Goal: Task Accomplishment & Management: Use online tool/utility

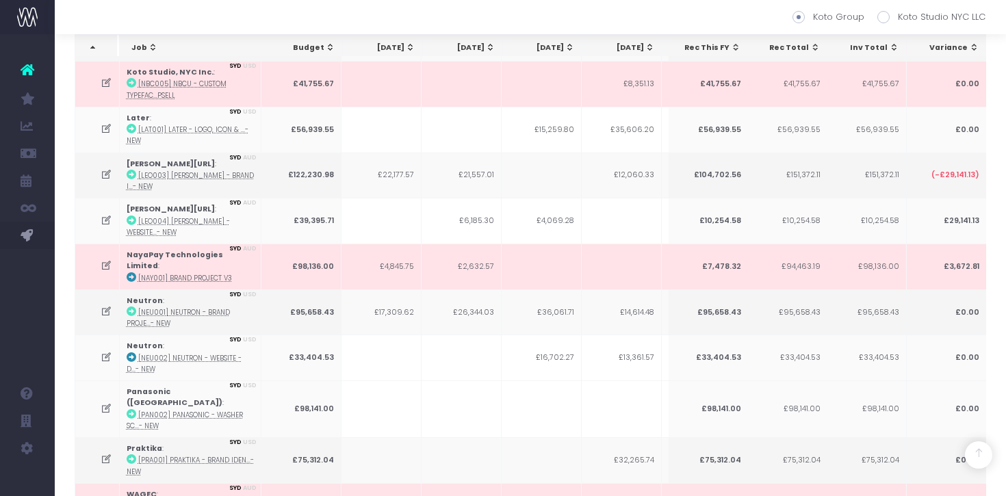
scroll to position [0, 18]
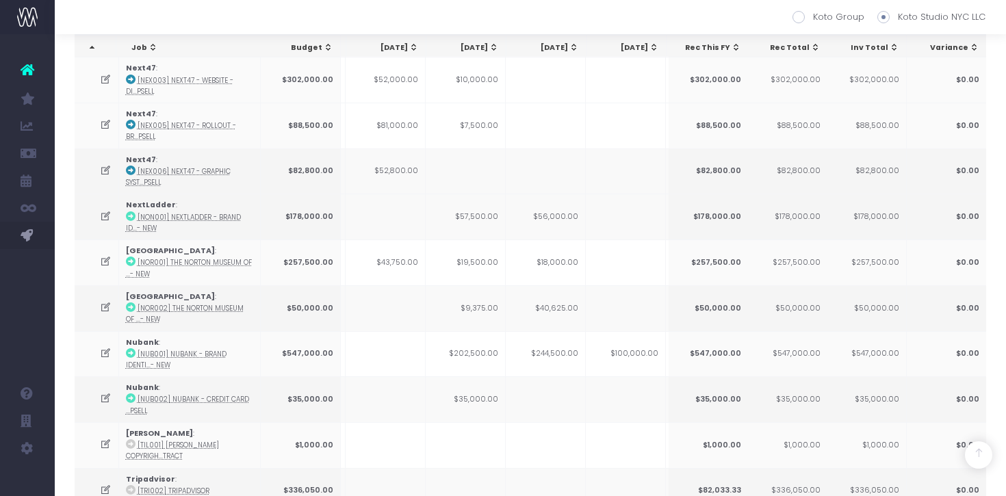
scroll to position [2029, 0]
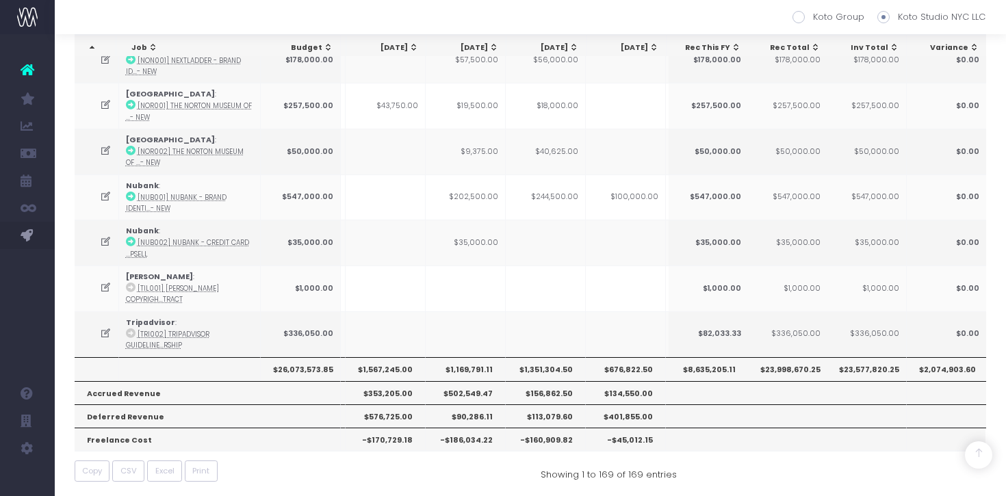
click at [806, 12] on label "Koto Group" at bounding box center [829, 17] width 72 height 14
click at [813, 12] on input "Koto Group" at bounding box center [817, 14] width 9 height 9
radio input "true"
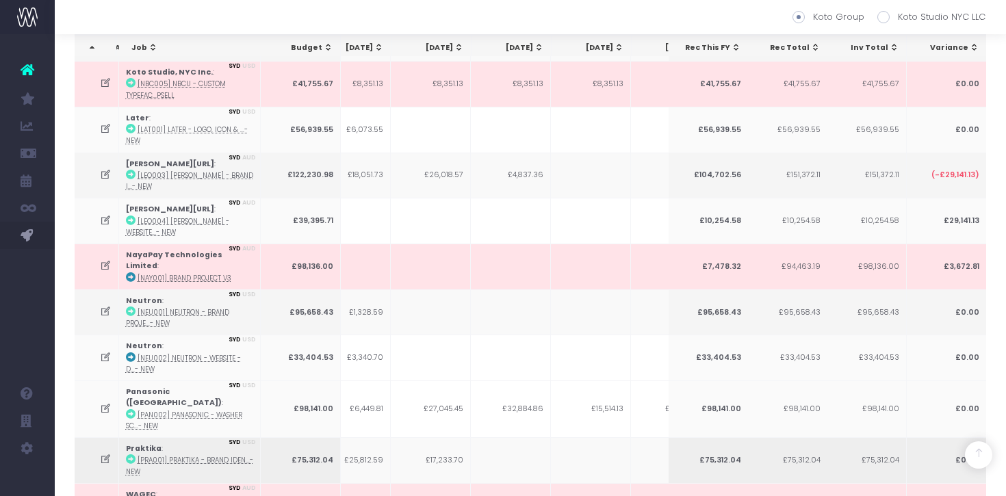
scroll to position [0, 321]
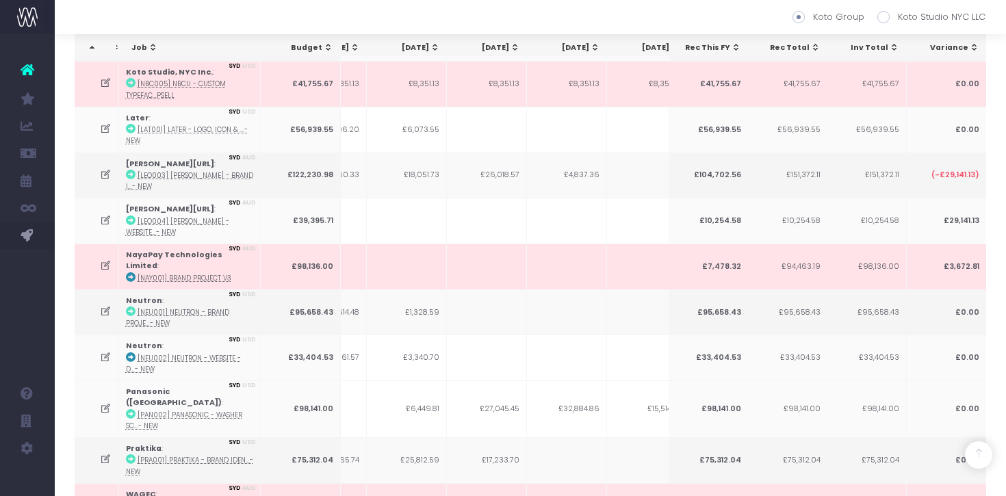
copy th "3,345,794.57"
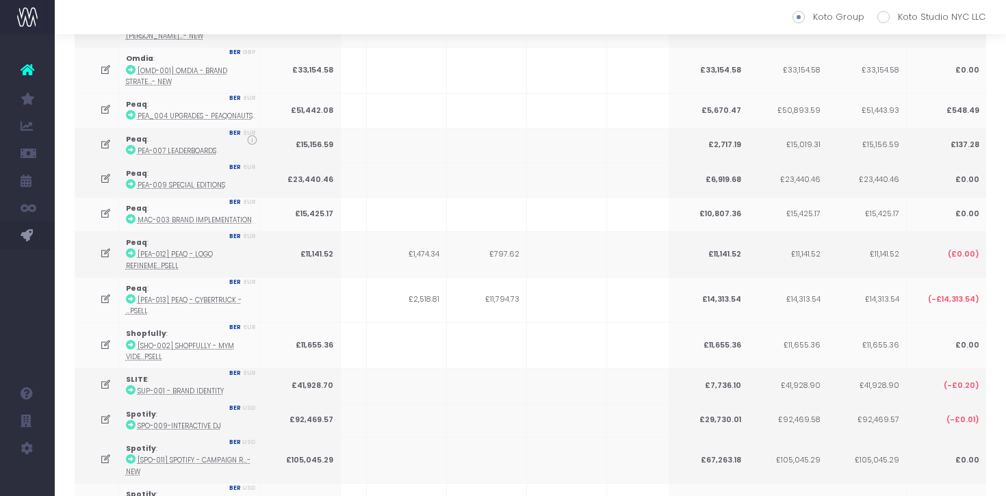
scroll to position [0, 0]
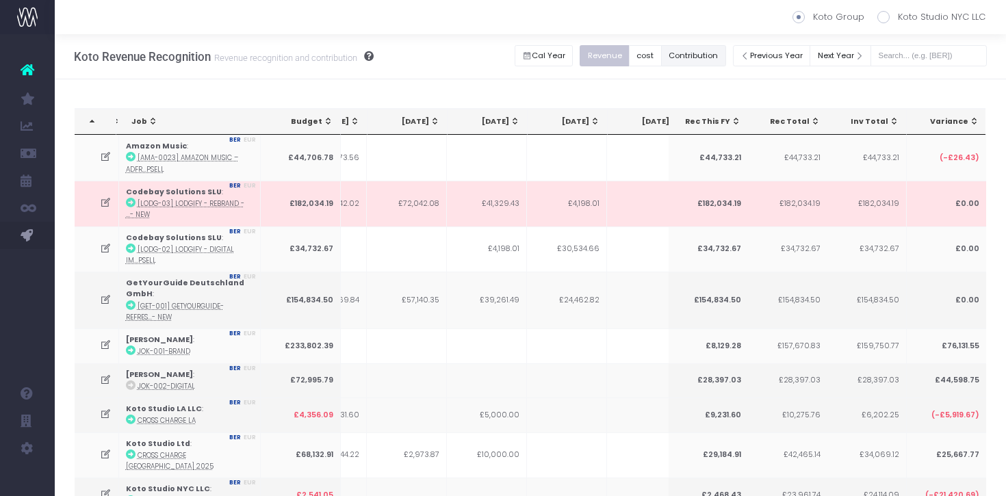
click at [717, 57] on button "Contribution" at bounding box center [693, 55] width 65 height 21
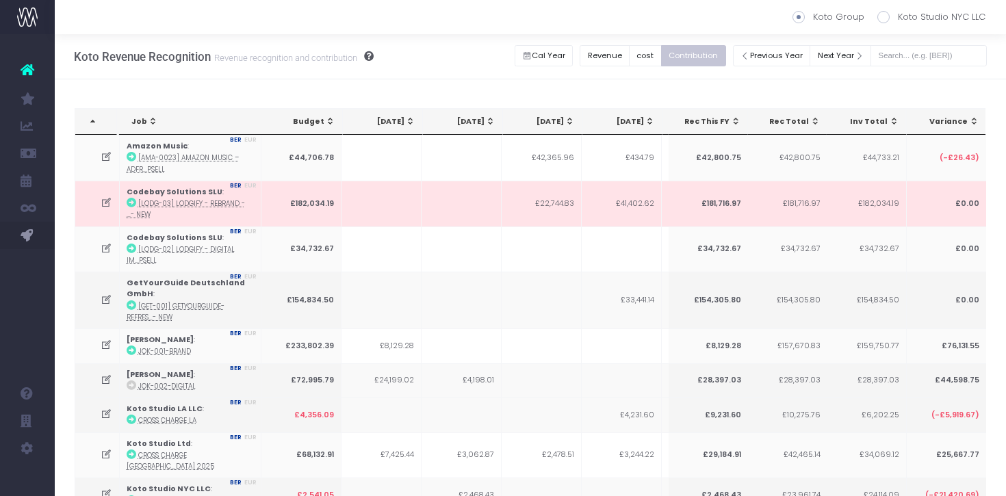
click at [997, 40] on div "Koto Revenue Recognition Revenue recognition and contribution Koto Group Koto S…" at bounding box center [530, 56] width 951 height 45
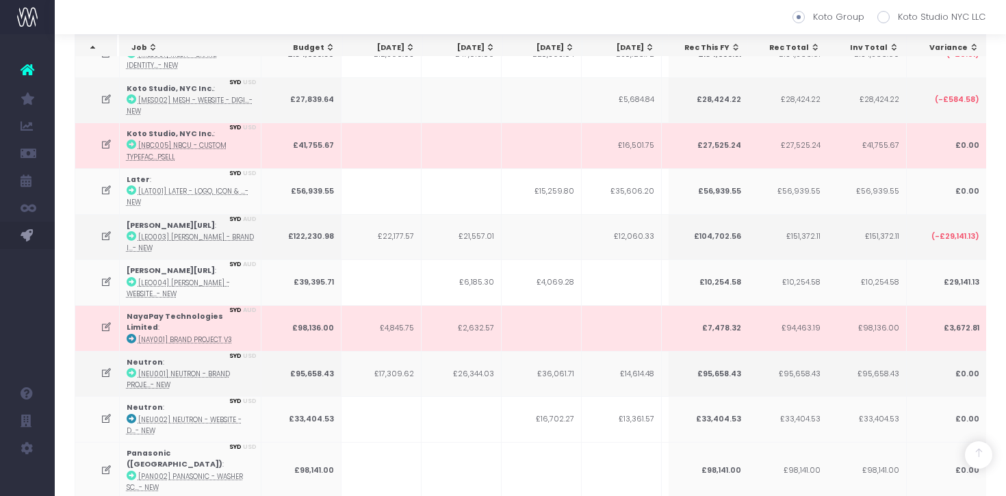
scroll to position [10731, 0]
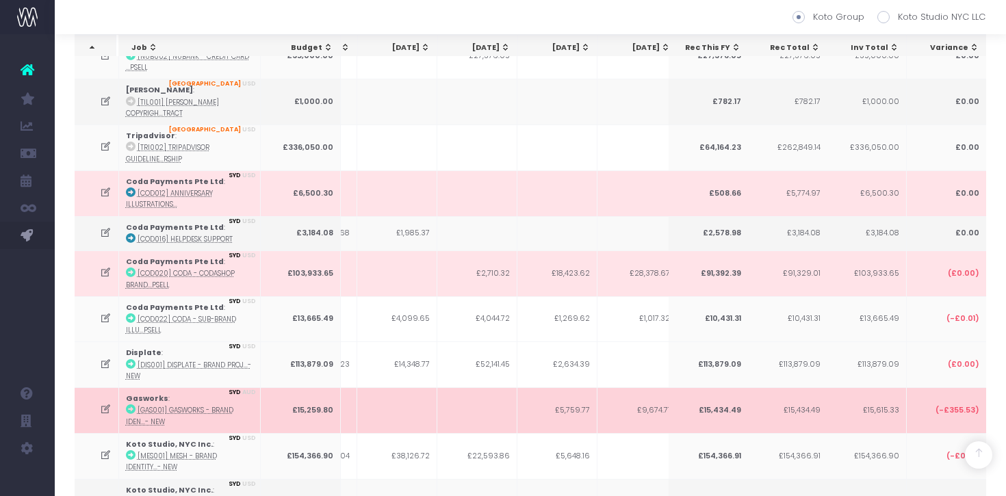
scroll to position [10264, 0]
click at [133, 405] on icon at bounding box center [131, 410] width 10 height 10
